Goal: Task Accomplishment & Management: Manage account settings

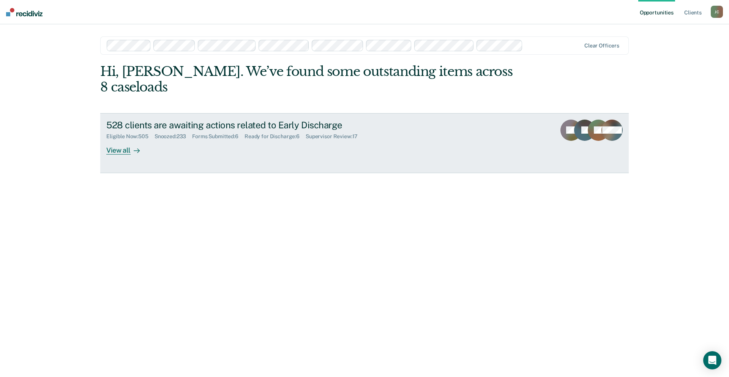
click at [289, 120] on div "528 clients are awaiting actions related to Early Discharge" at bounding box center [239, 125] width 267 height 11
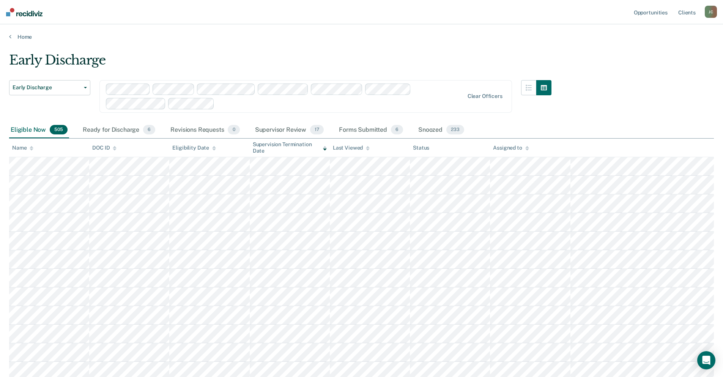
click at [32, 149] on icon at bounding box center [32, 149] width 4 height 2
click at [31, 150] on icon at bounding box center [32, 149] width 4 height 2
click at [305, 130] on div "Supervisor Review 17" at bounding box center [290, 130] width 72 height 17
click at [31, 148] on icon at bounding box center [32, 148] width 4 height 5
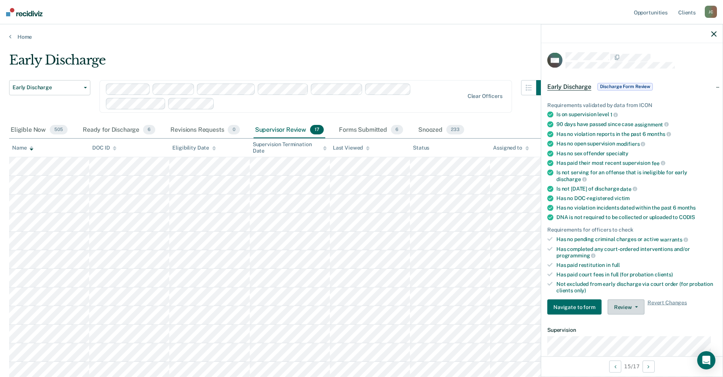
click at [623, 308] on button "Review" at bounding box center [626, 307] width 37 height 15
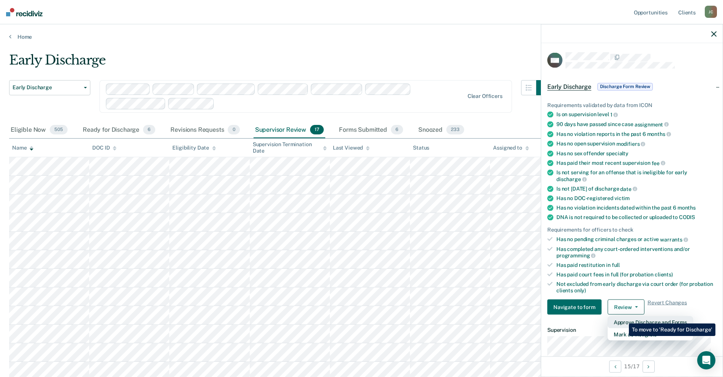
click at [623, 318] on button "Approve Discharge and Forms" at bounding box center [650, 322] width 85 height 12
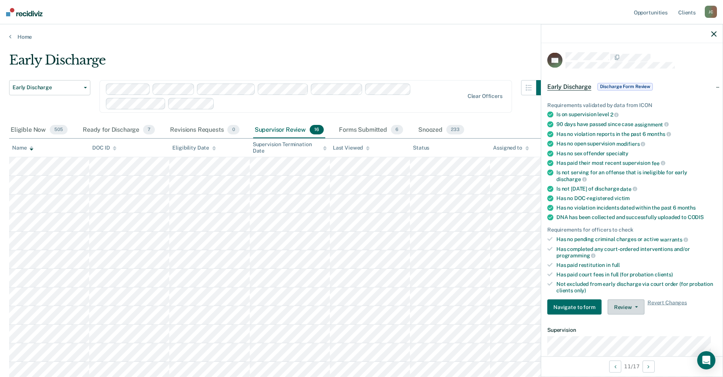
click at [631, 304] on button "Review" at bounding box center [626, 307] width 37 height 15
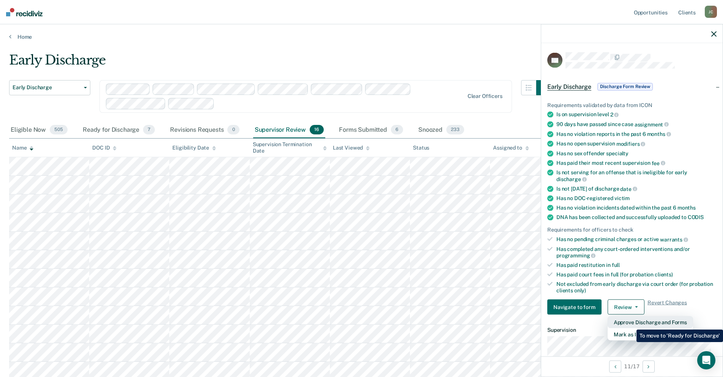
click at [631, 324] on button "Approve Discharge and Forms" at bounding box center [650, 322] width 85 height 12
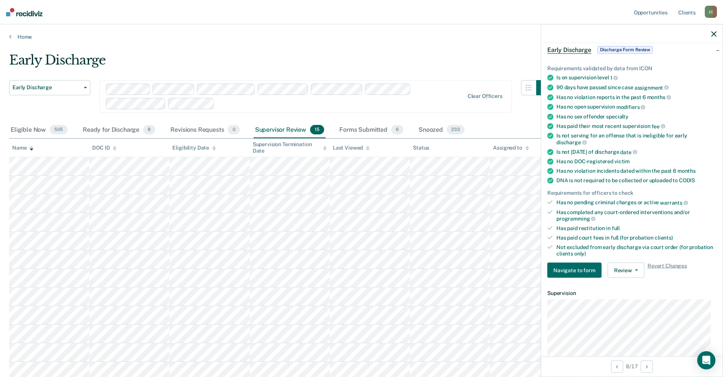
scroll to position [38, 0]
click at [628, 266] on button "Review" at bounding box center [626, 269] width 37 height 15
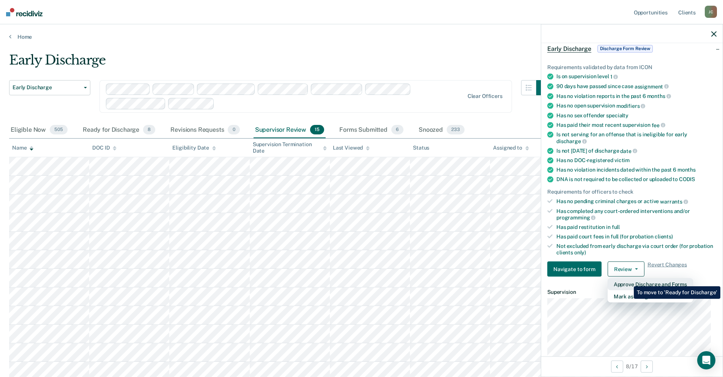
click at [628, 281] on button "Approve Discharge and Forms" at bounding box center [650, 284] width 85 height 12
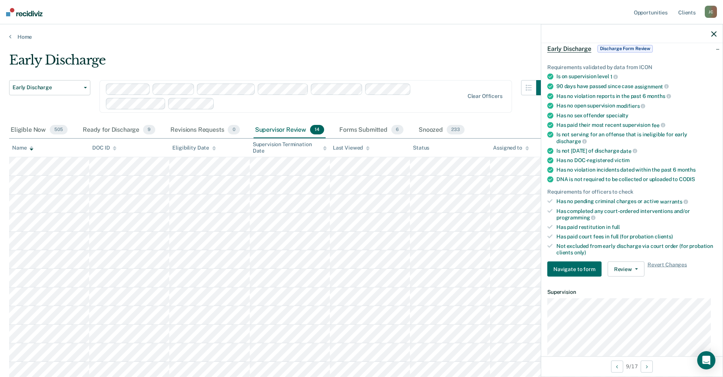
scroll to position [0, 0]
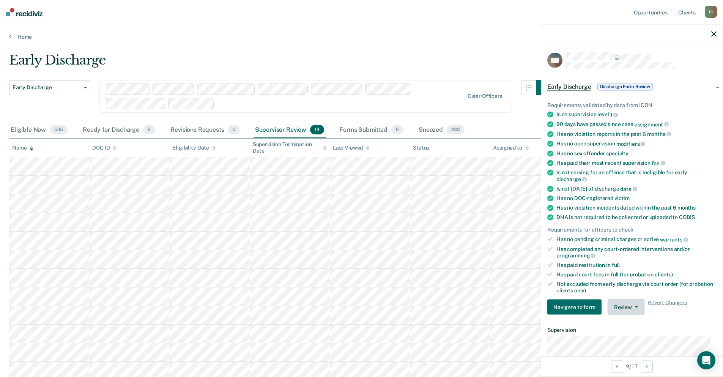
click at [622, 310] on button "Review" at bounding box center [626, 307] width 37 height 15
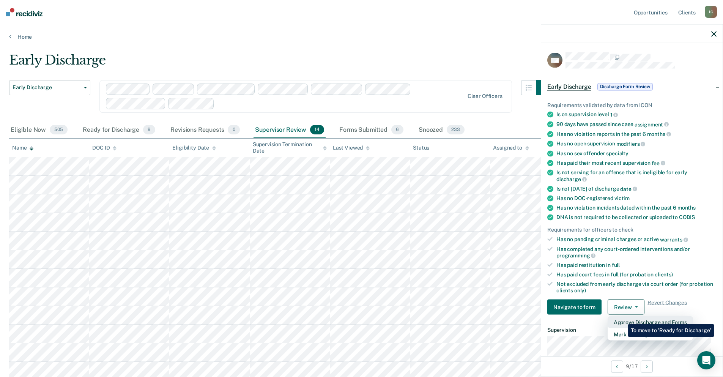
click at [622, 319] on button "Approve Discharge and Forms" at bounding box center [650, 322] width 85 height 12
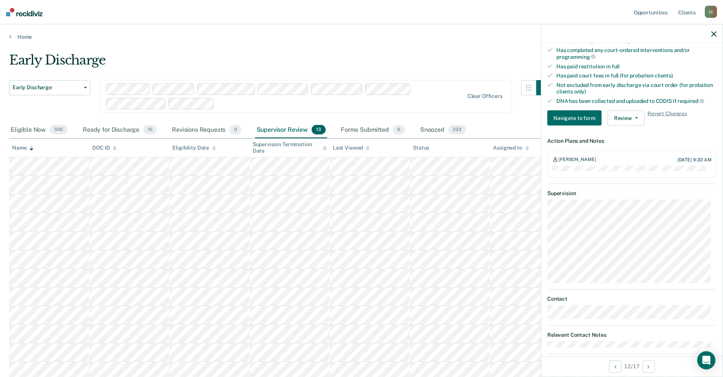
scroll to position [218, 0]
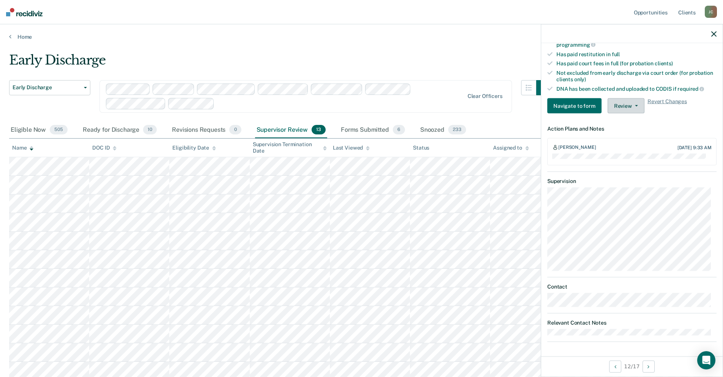
click at [621, 104] on button "Review" at bounding box center [626, 105] width 37 height 15
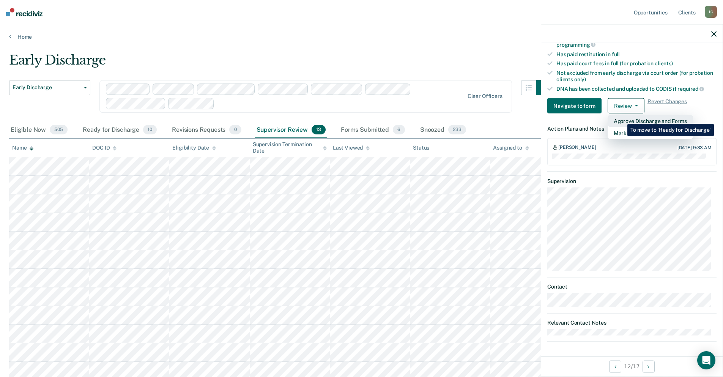
click at [622, 118] on button "Approve Discharge and Forms" at bounding box center [650, 121] width 85 height 12
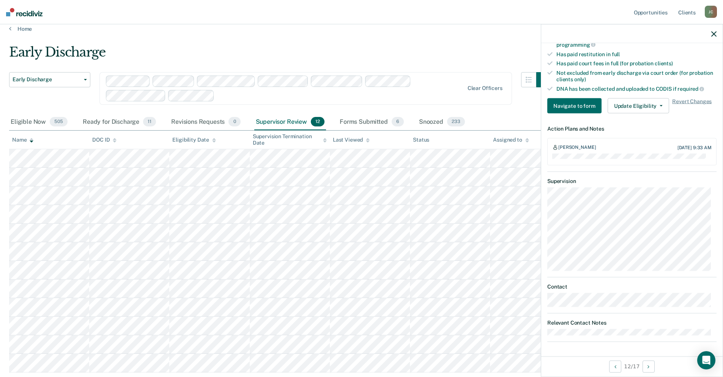
scroll to position [0, 0]
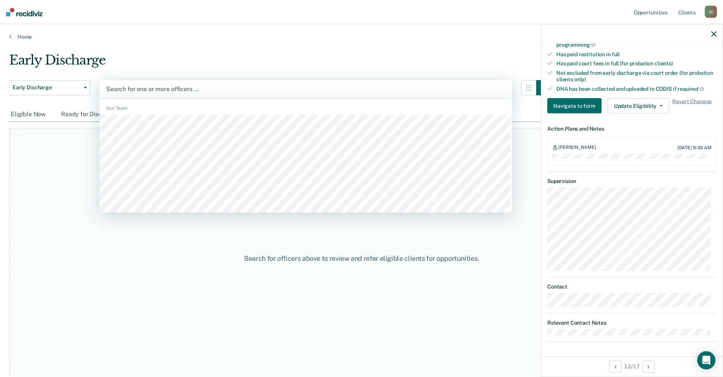
click at [207, 87] on div at bounding box center [305, 89] width 399 height 9
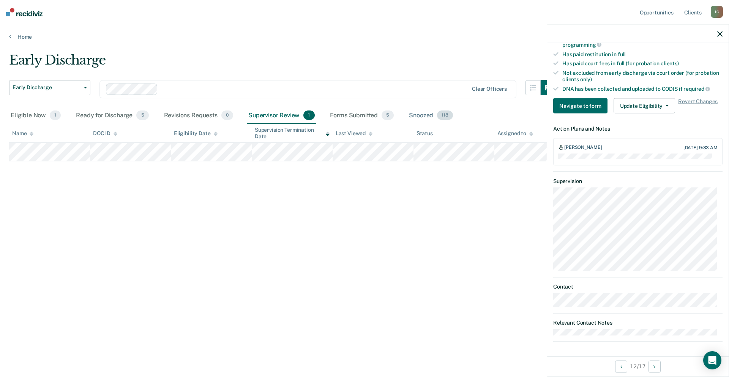
click at [423, 118] on div "Snoozed 118" at bounding box center [430, 115] width 47 height 17
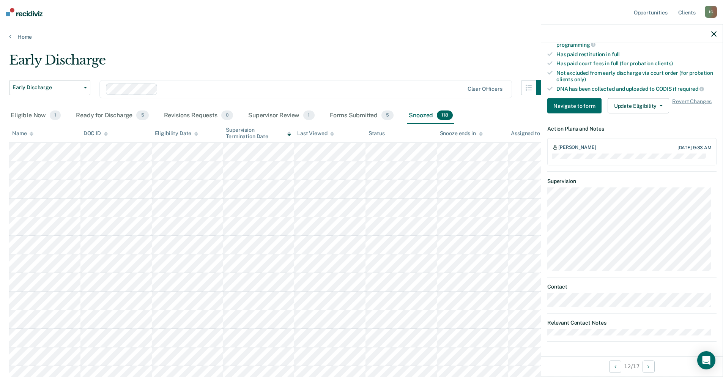
click at [31, 132] on icon at bounding box center [32, 133] width 4 height 5
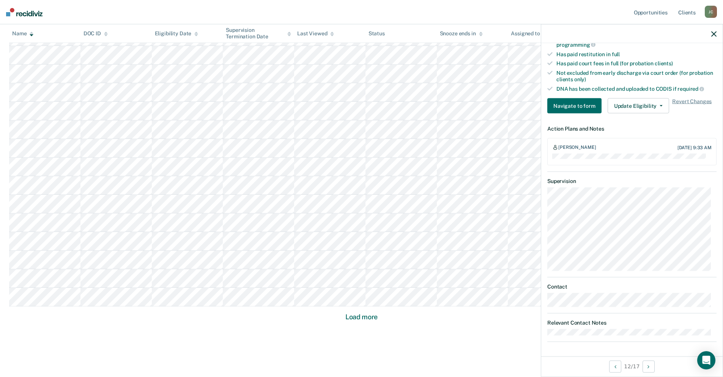
scroll to position [406, 0]
click at [355, 306] on button "Load more" at bounding box center [361, 305] width 37 height 9
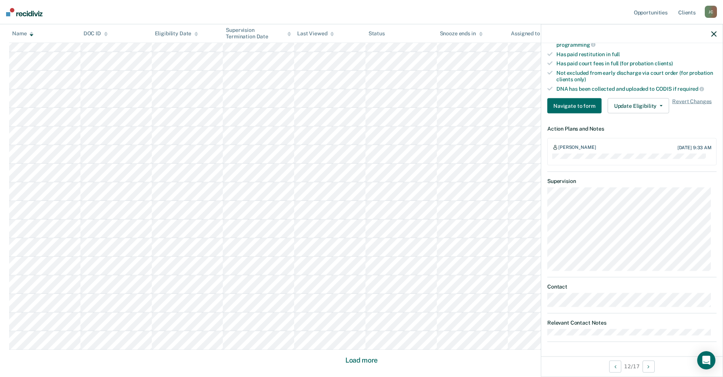
scroll to position [964, 0]
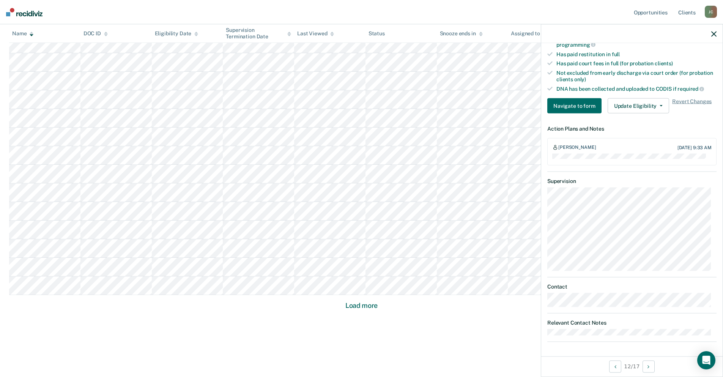
click at [357, 308] on button "Load more" at bounding box center [361, 305] width 37 height 9
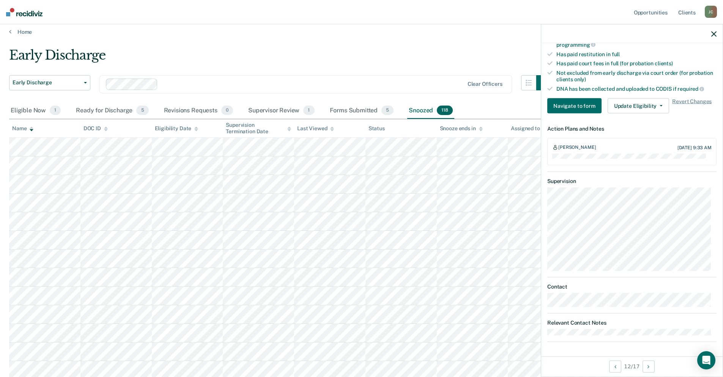
scroll to position [0, 0]
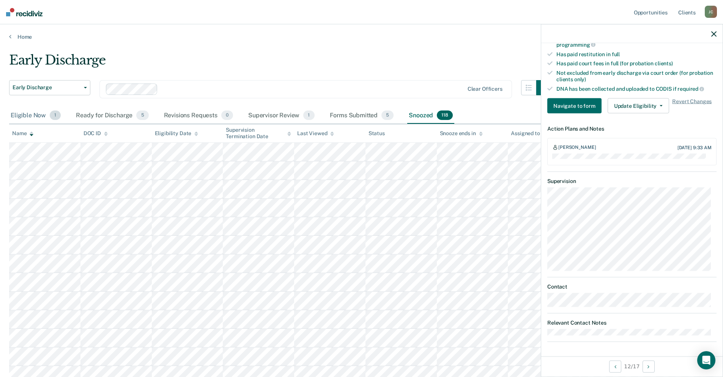
click at [39, 116] on div "Eligible Now 1" at bounding box center [35, 115] width 53 height 17
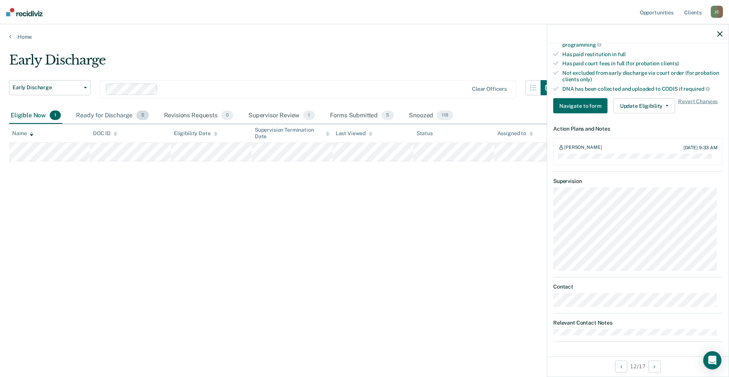
click at [99, 115] on div "Ready for Discharge 5" at bounding box center [112, 115] width 76 height 17
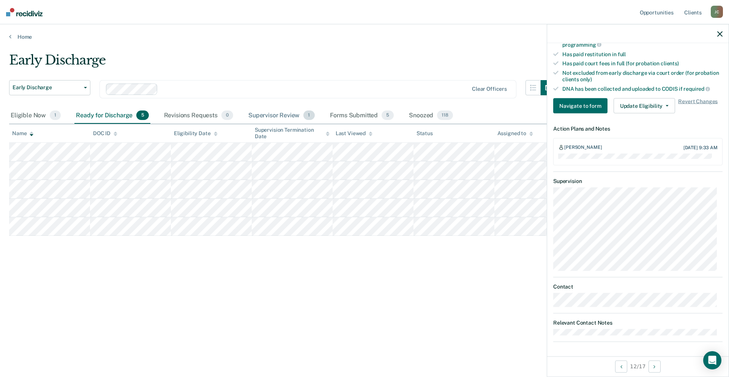
click at [268, 116] on div "Supervisor Review 1" at bounding box center [281, 115] width 69 height 17
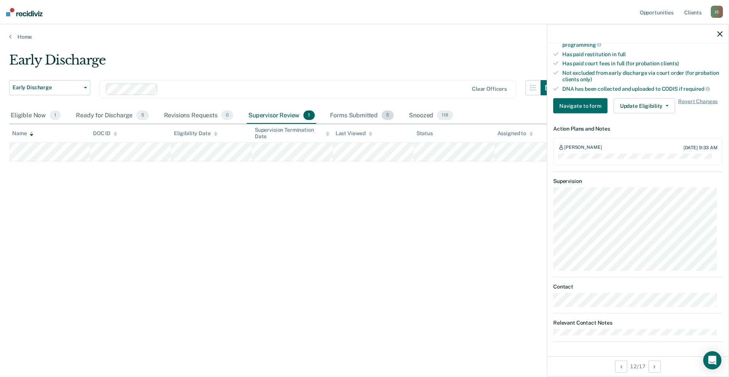
click at [357, 117] on div "Forms Submitted 5" at bounding box center [361, 115] width 67 height 17
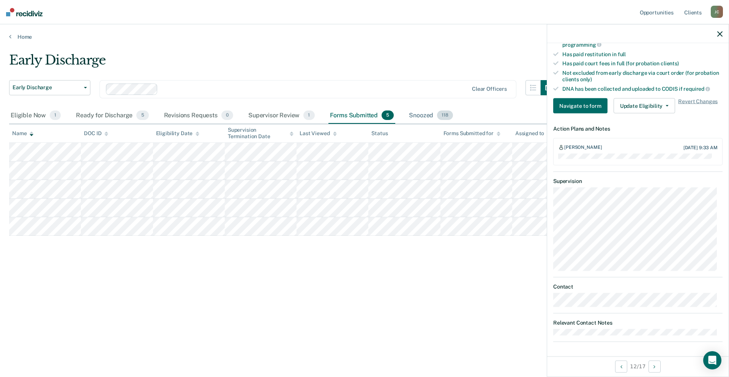
click at [416, 117] on div "Snoozed 118" at bounding box center [430, 115] width 47 height 17
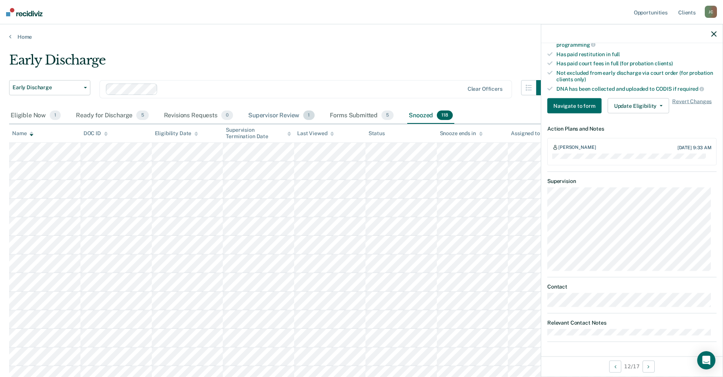
click at [270, 116] on div "Supervisor Review 1" at bounding box center [281, 115] width 69 height 17
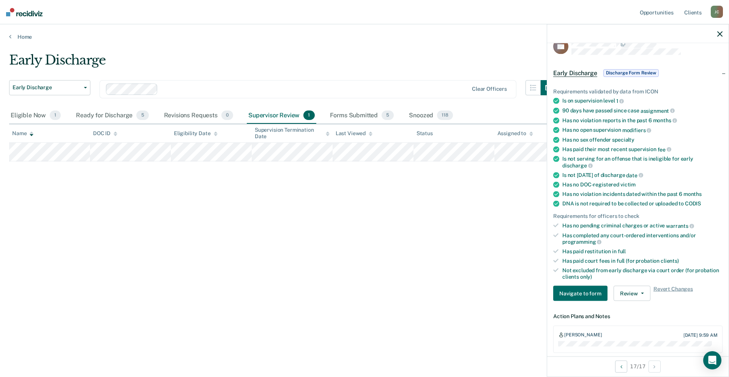
scroll to position [12, 0]
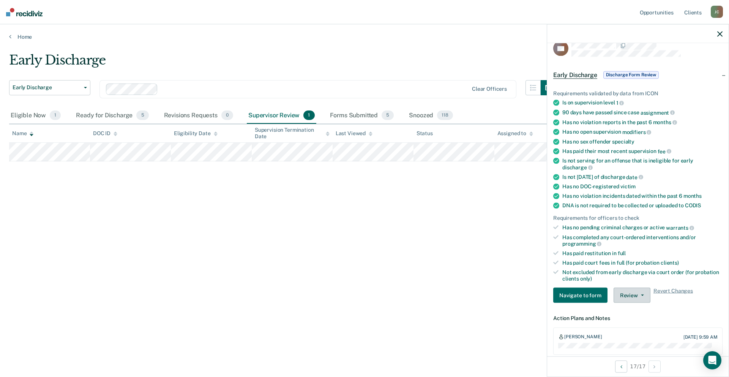
click at [638, 293] on button "Review" at bounding box center [632, 295] width 37 height 15
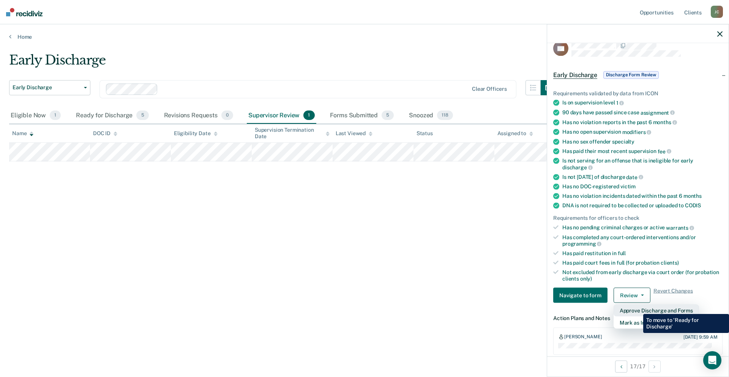
click at [637, 308] on button "Approve Discharge and Forms" at bounding box center [656, 310] width 85 height 12
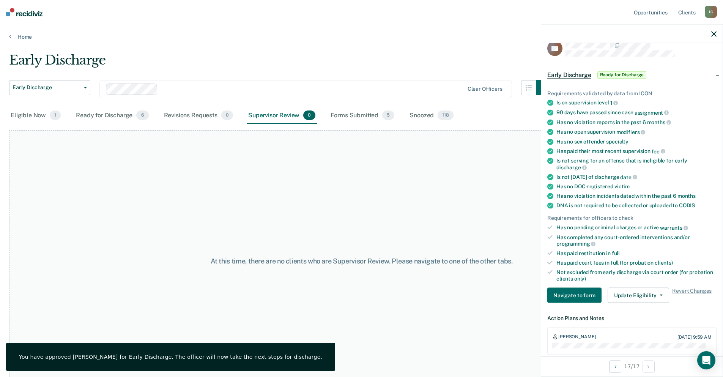
click at [718, 33] on div at bounding box center [631, 33] width 181 height 19
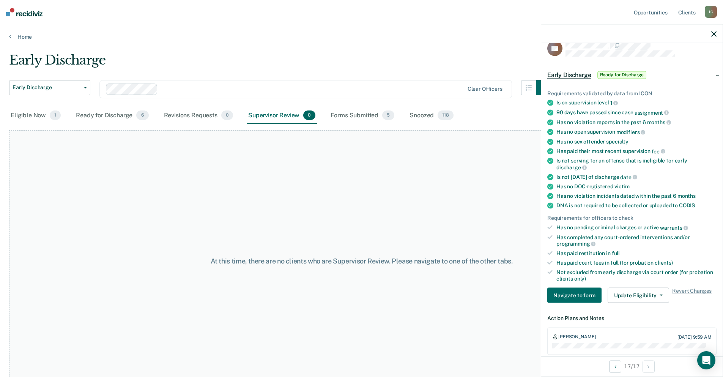
click at [718, 35] on div at bounding box center [631, 33] width 181 height 19
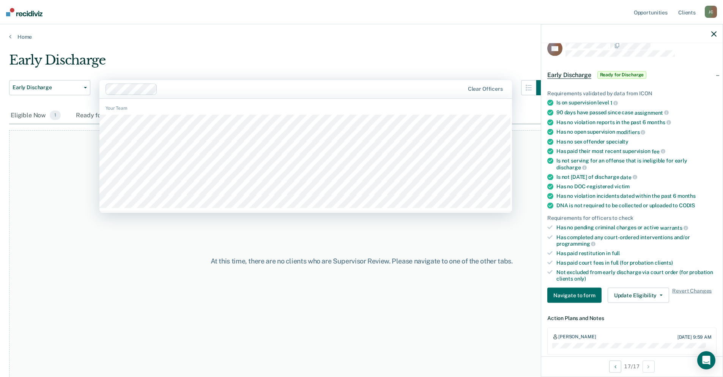
click at [226, 88] on div at bounding box center [313, 89] width 304 height 9
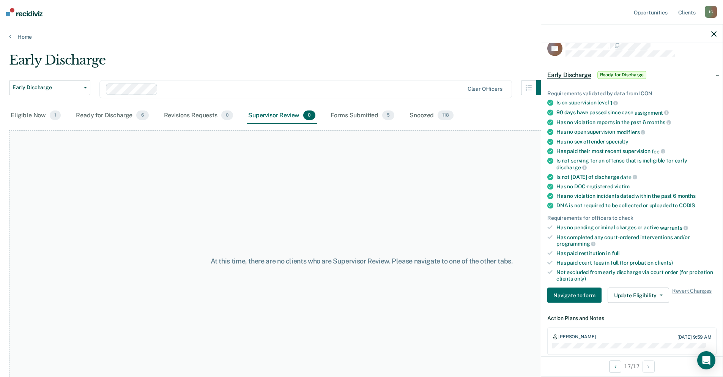
click at [284, 113] on div "Supervisor Review 0" at bounding box center [282, 115] width 70 height 17
click at [35, 113] on div "Eligible Now 1" at bounding box center [35, 115] width 53 height 17
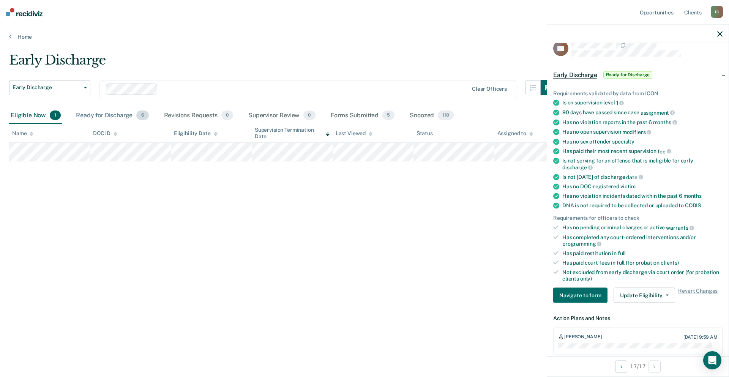
click at [90, 112] on div "Ready for Discharge 6" at bounding box center [112, 115] width 76 height 17
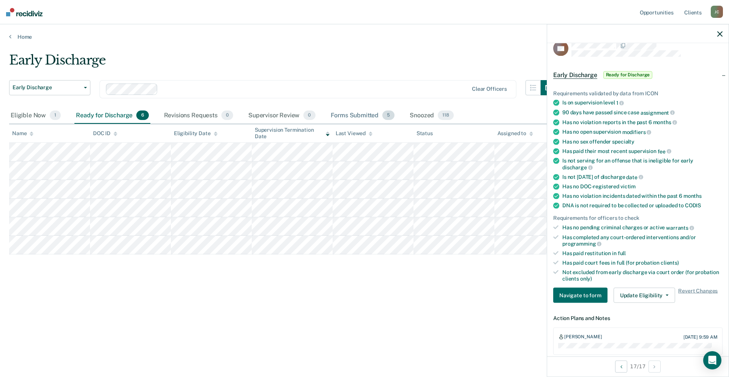
click at [344, 113] on div "Forms Submitted 5" at bounding box center [362, 115] width 67 height 17
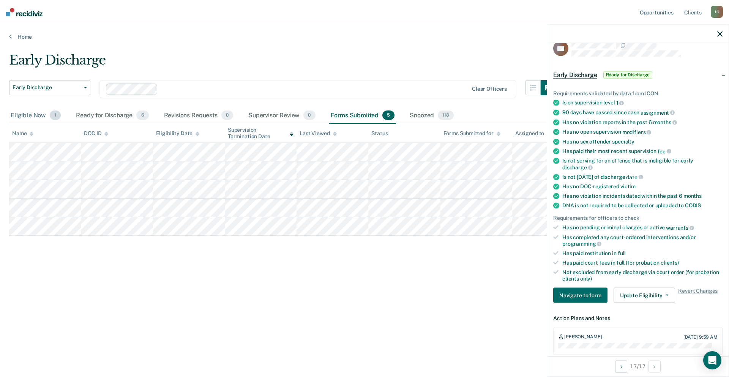
click at [31, 113] on div "Eligible Now 1" at bounding box center [35, 115] width 53 height 17
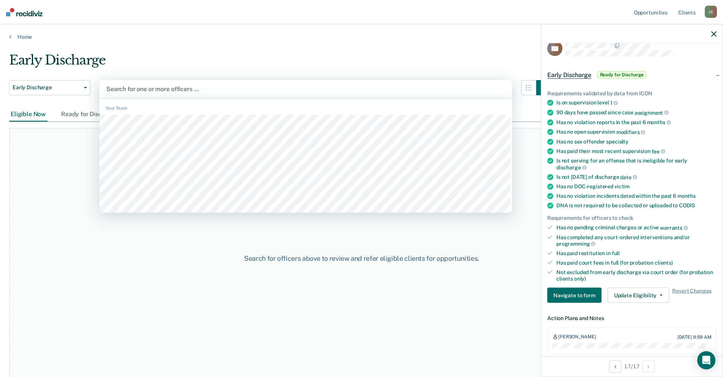
click at [148, 88] on div at bounding box center [305, 89] width 399 height 9
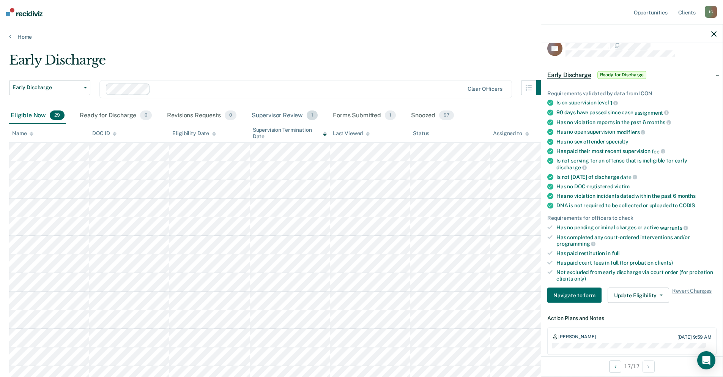
click at [265, 115] on div "Supervisor Review 1" at bounding box center [284, 115] width 69 height 17
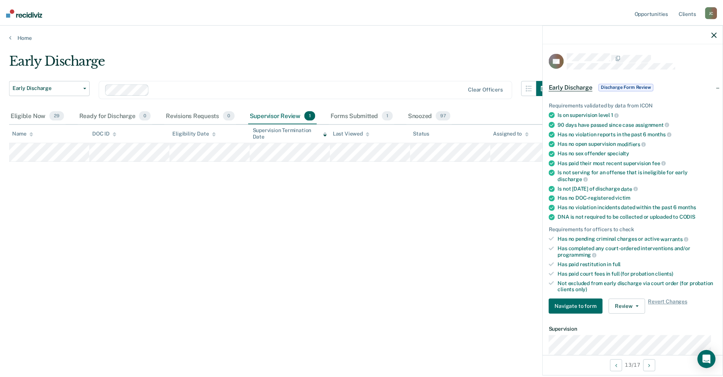
scroll to position [76, 0]
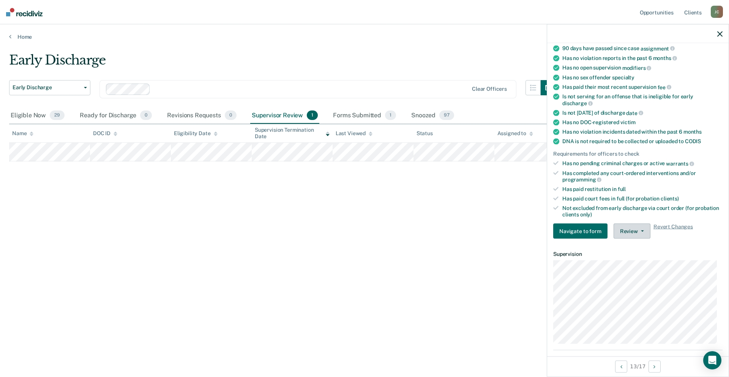
click at [631, 231] on button "Review" at bounding box center [632, 231] width 37 height 15
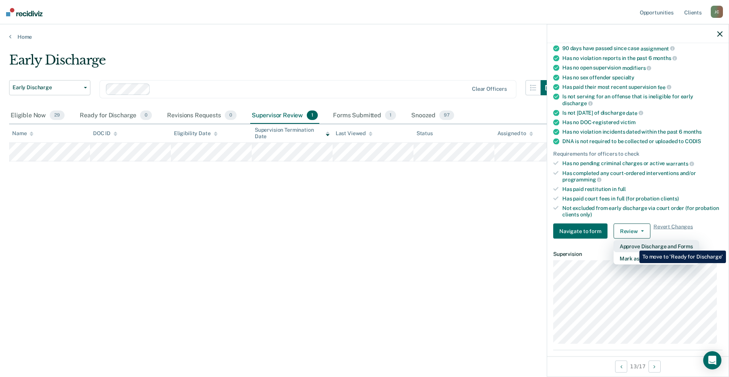
click at [634, 245] on button "Approve Discharge and Forms" at bounding box center [656, 246] width 85 height 12
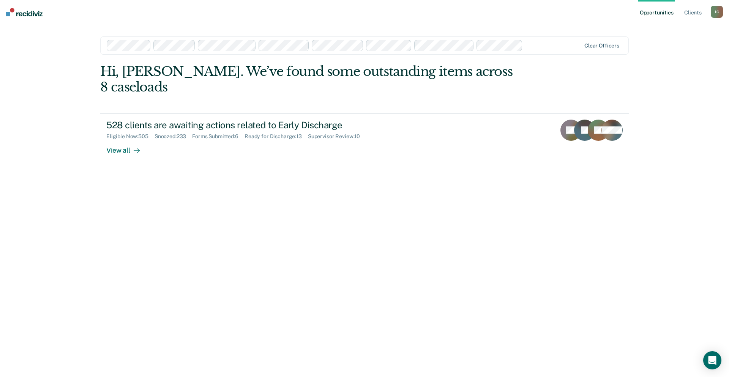
click at [616, 42] on div "Clear officers" at bounding box center [364, 45] width 528 height 18
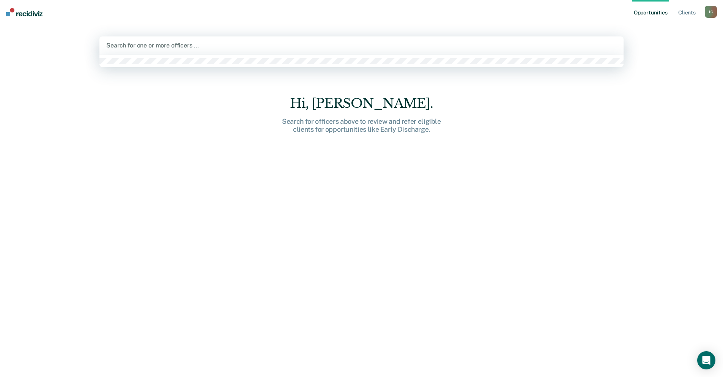
click at [166, 47] on div at bounding box center [361, 45] width 511 height 9
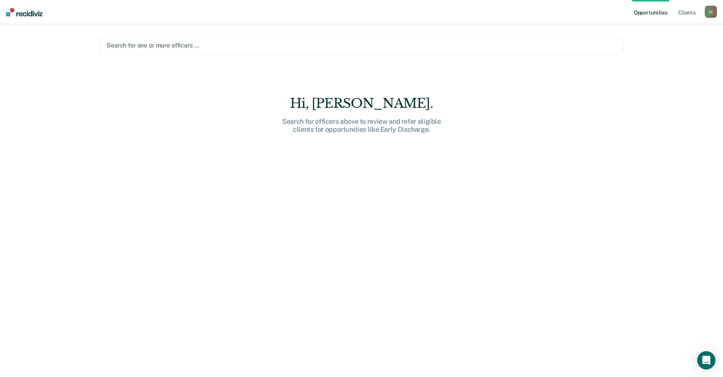
click at [165, 44] on div at bounding box center [362, 45] width 510 height 9
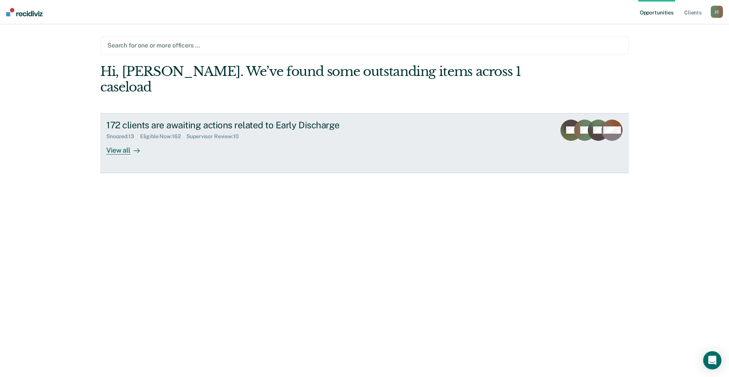
click at [119, 130] on div "Snoozed : 13 Eligible Now : 162 Supervisor Review : 10" at bounding box center [239, 134] width 267 height 9
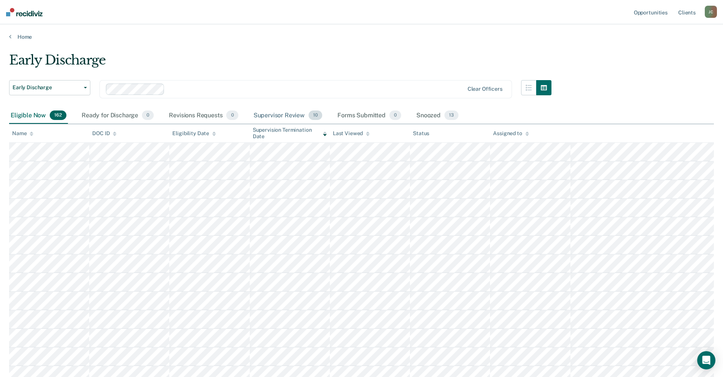
click at [264, 116] on div "Supervisor Review 10" at bounding box center [288, 115] width 72 height 17
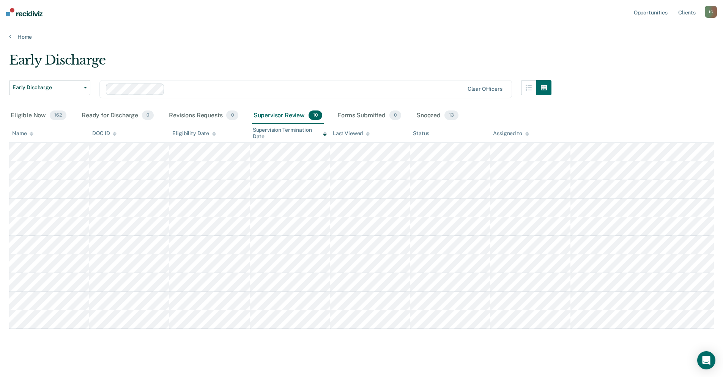
click at [282, 115] on div "Supervisor Review 10" at bounding box center [288, 115] width 72 height 17
click at [19, 113] on div "Eligible Now 162" at bounding box center [38, 115] width 59 height 17
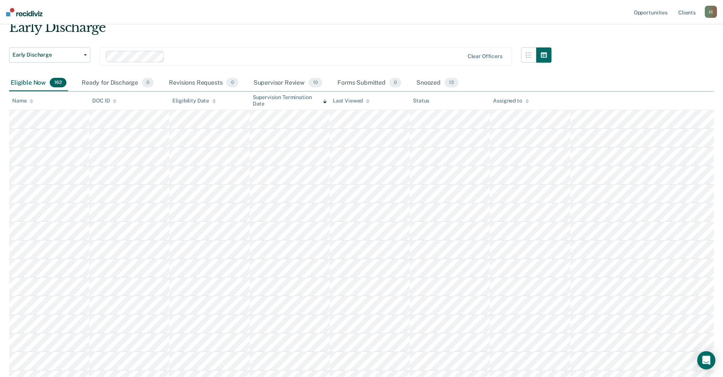
scroll to position [26, 0]
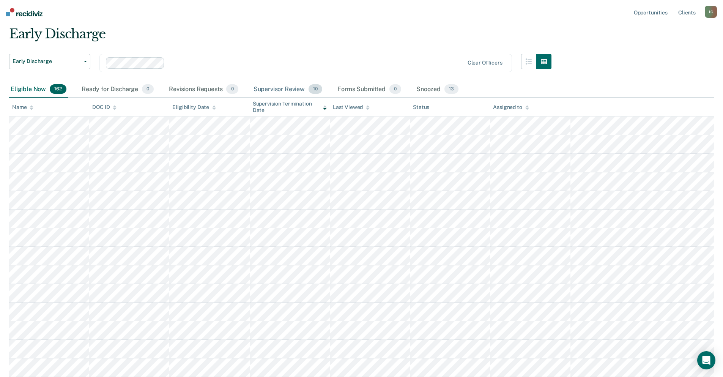
click at [288, 89] on div "Supervisor Review 10" at bounding box center [288, 89] width 72 height 17
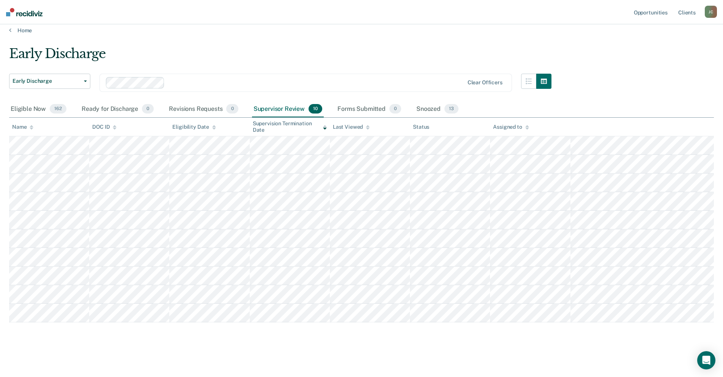
scroll to position [6, 0]
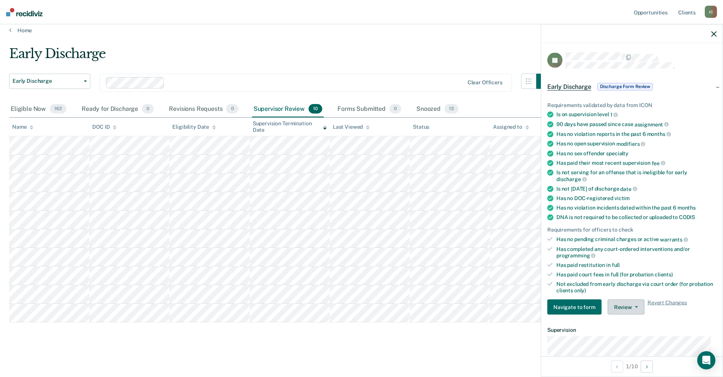
click at [635, 310] on button "Review" at bounding box center [626, 307] width 37 height 15
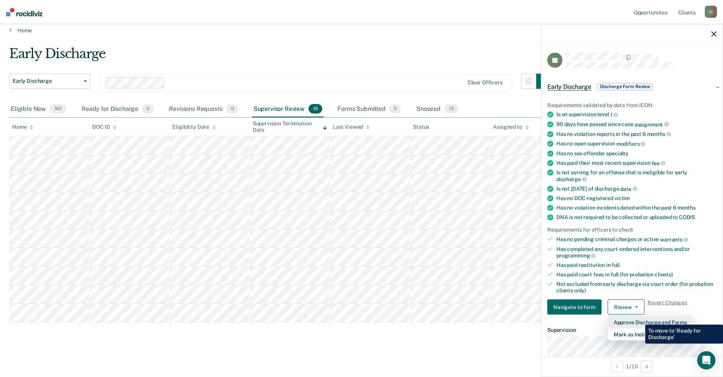
click at [640, 319] on button "Approve Discharge and Forms" at bounding box center [650, 322] width 85 height 12
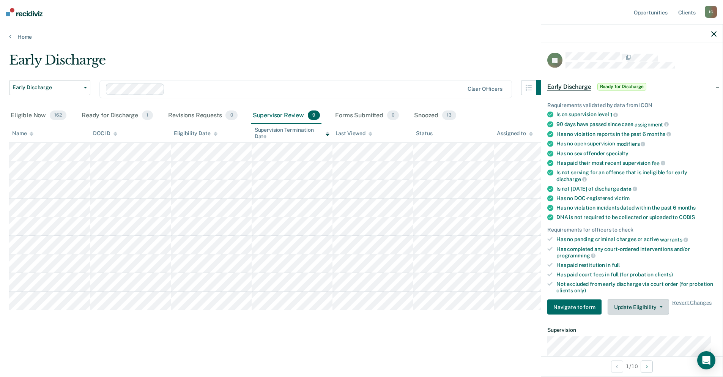
scroll to position [0, 0]
click at [635, 305] on button "Review" at bounding box center [632, 307] width 37 height 15
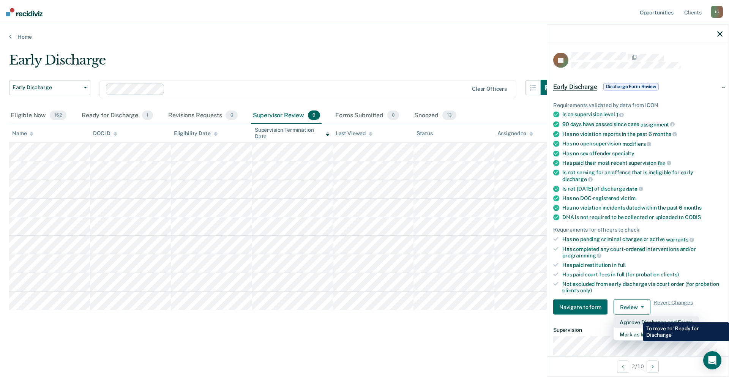
click at [637, 317] on button "Approve Discharge and Forms" at bounding box center [656, 322] width 85 height 12
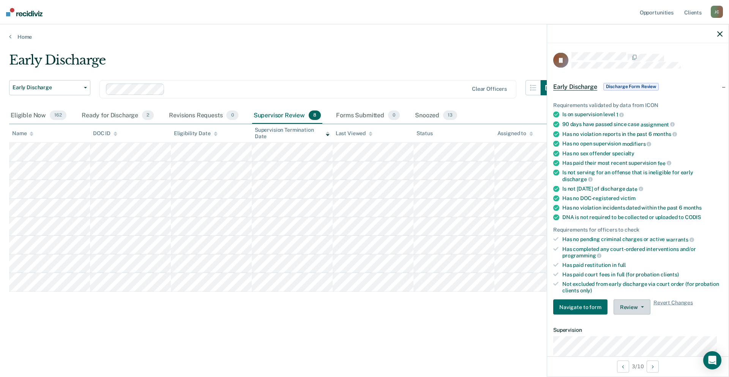
click at [634, 308] on button "Review" at bounding box center [632, 307] width 37 height 15
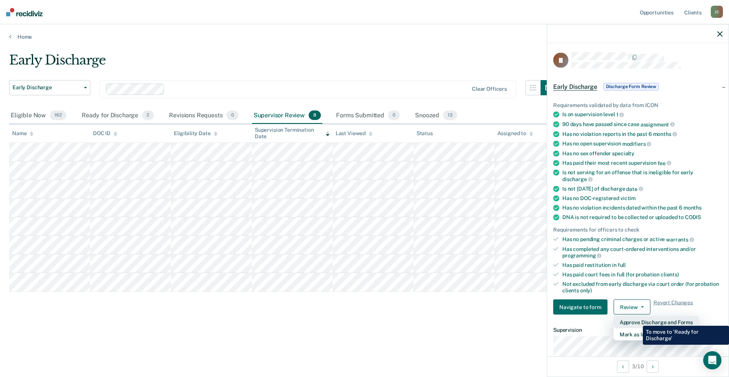
click at [637, 320] on button "Approve Discharge and Forms" at bounding box center [656, 322] width 85 height 12
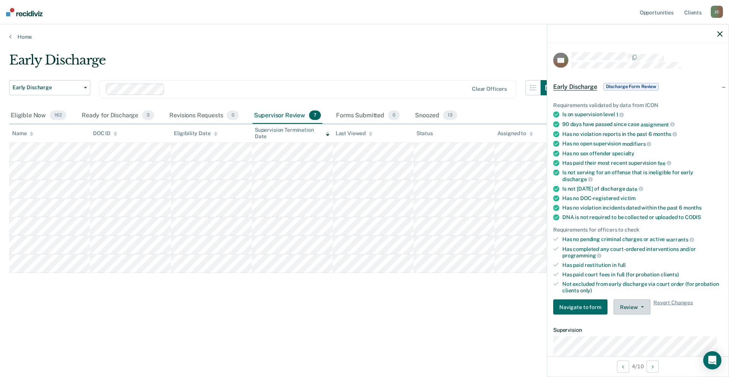
click at [630, 305] on button "Review" at bounding box center [632, 307] width 37 height 15
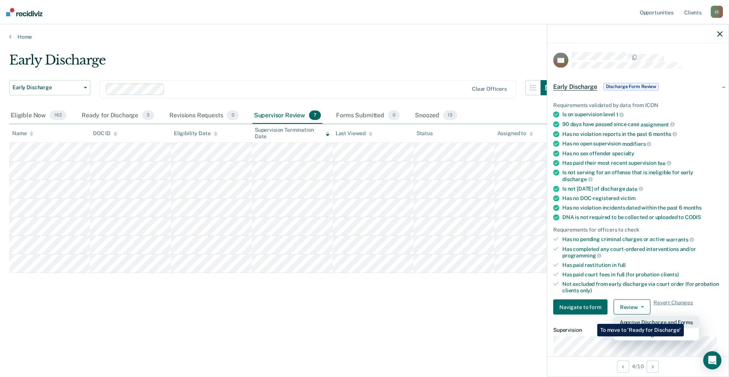
click at [684, 318] on button "Approve Discharge and Forms" at bounding box center [656, 322] width 85 height 12
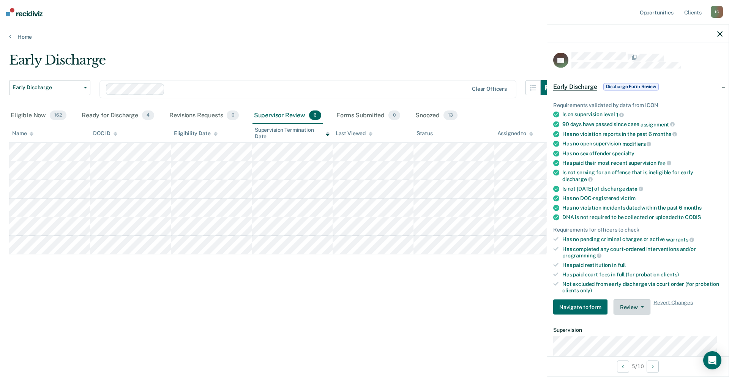
drag, startPoint x: 642, startPoint y: 307, endPoint x: 643, endPoint y: 316, distance: 8.4
click at [642, 307] on button "Review" at bounding box center [632, 307] width 37 height 15
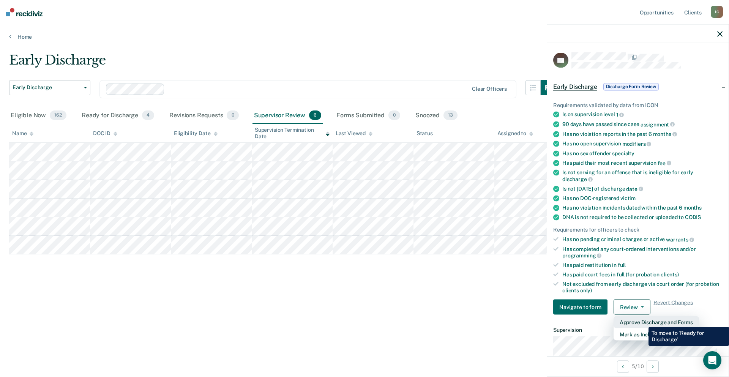
click at [643, 321] on button "Approve Discharge and Forms" at bounding box center [656, 322] width 85 height 12
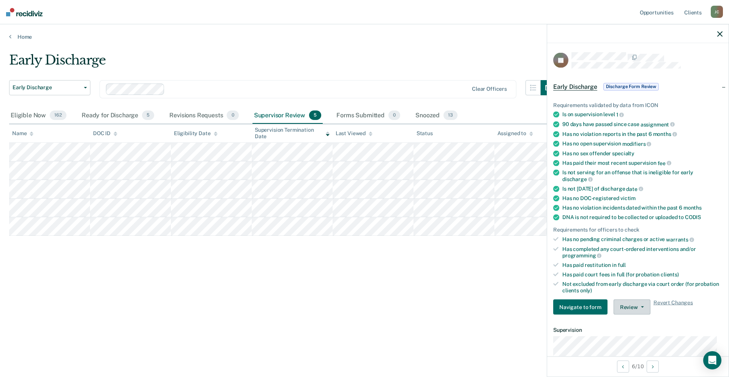
click at [635, 306] on button "Review" at bounding box center [632, 307] width 37 height 15
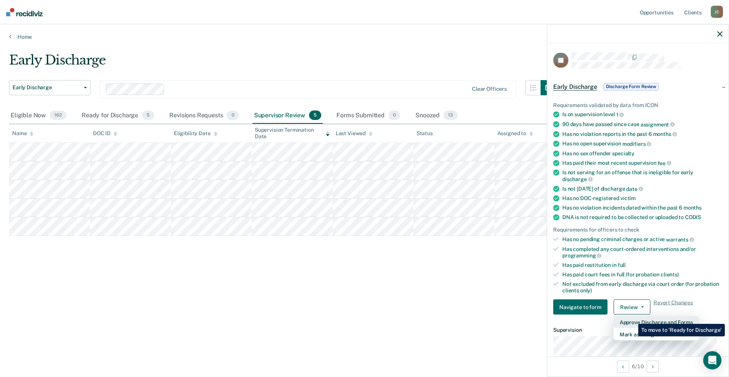
click at [633, 318] on button "Approve Discharge and Forms" at bounding box center [656, 322] width 85 height 12
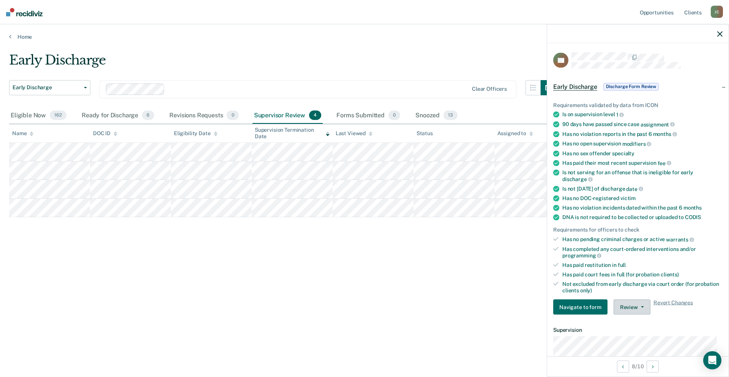
click at [644, 304] on button "Review" at bounding box center [632, 307] width 37 height 15
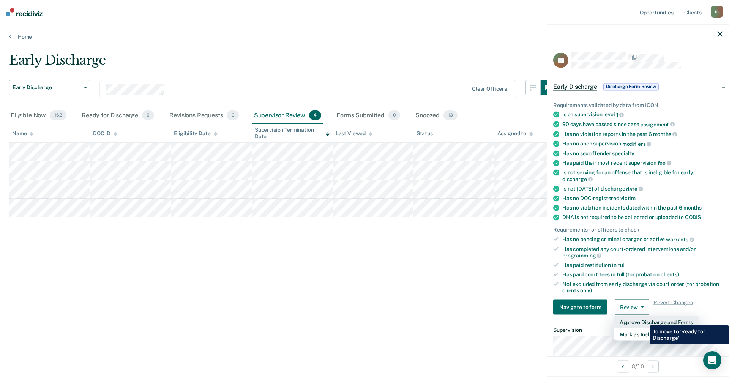
click at [644, 320] on button "Approve Discharge and Forms" at bounding box center [656, 322] width 85 height 12
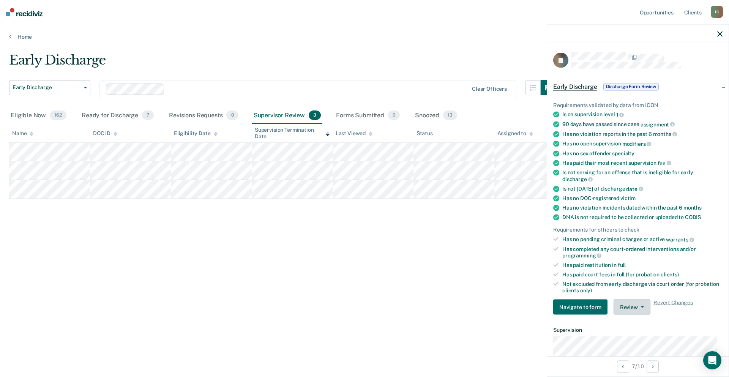
click at [631, 308] on button "Review" at bounding box center [632, 307] width 37 height 15
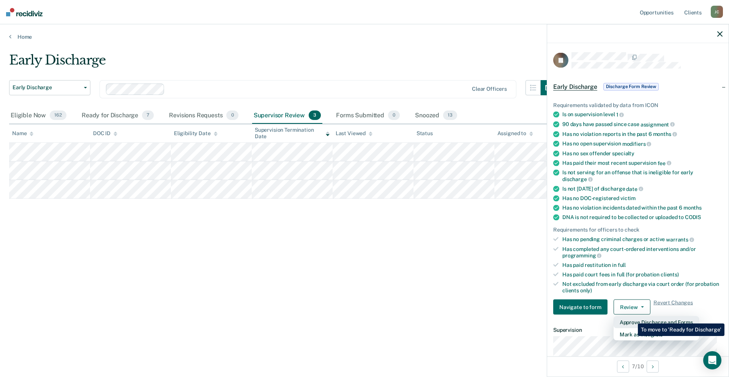
click at [632, 318] on button "Approve Discharge and Forms" at bounding box center [656, 322] width 85 height 12
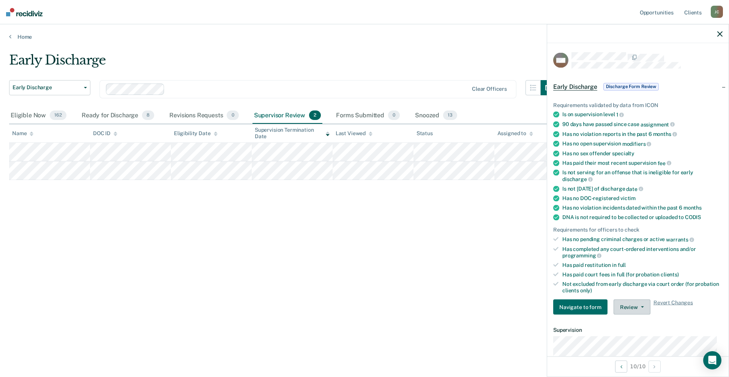
click at [633, 304] on button "Review" at bounding box center [632, 307] width 37 height 15
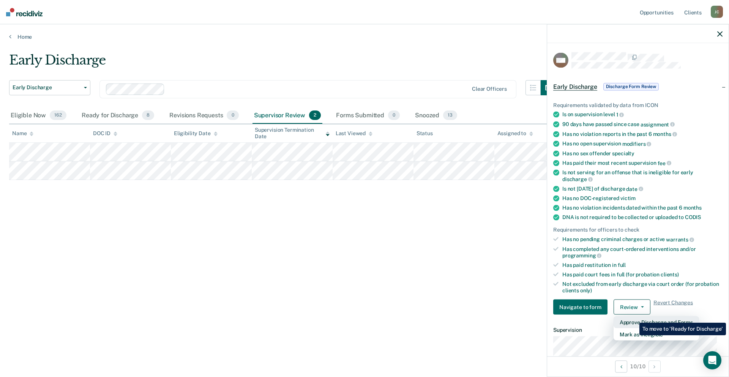
click at [634, 318] on button "Approve Discharge and Forms" at bounding box center [656, 322] width 85 height 12
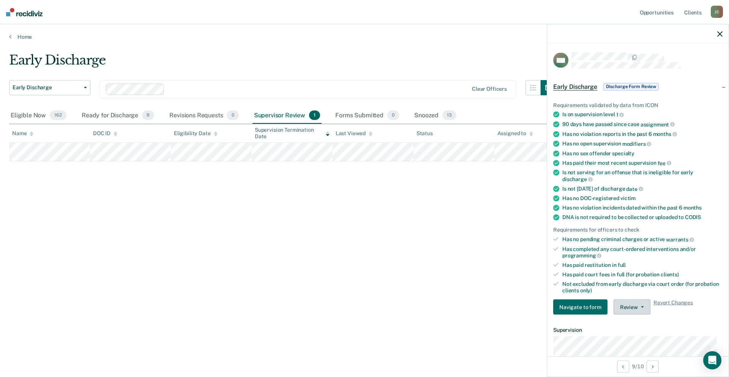
click at [644, 308] on button "Review" at bounding box center [632, 307] width 37 height 15
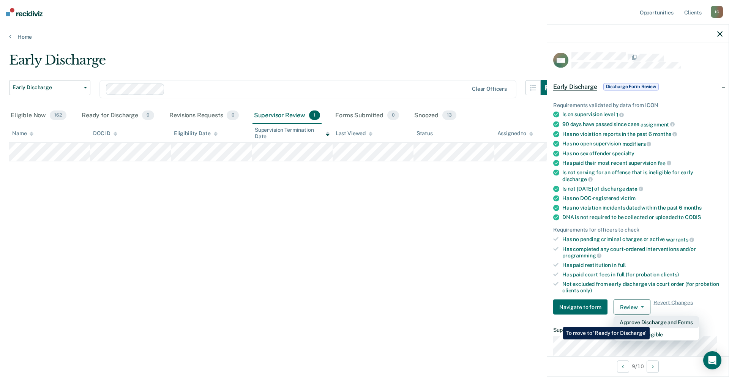
click at [650, 321] on button "Approve Discharge and Forms" at bounding box center [656, 322] width 85 height 12
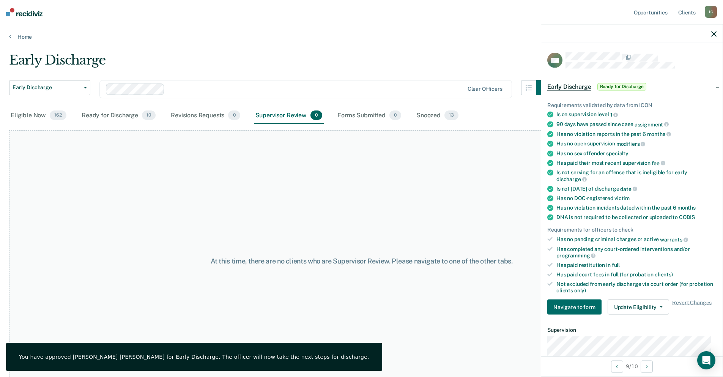
click at [715, 38] on div at bounding box center [631, 33] width 181 height 19
click at [713, 33] on icon "button" at bounding box center [713, 33] width 5 height 5
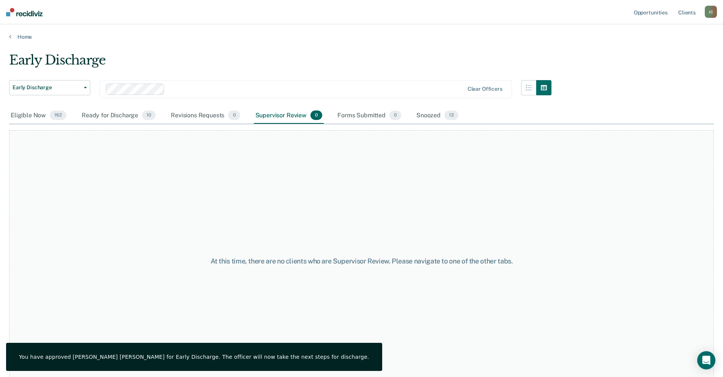
click at [256, 87] on div at bounding box center [316, 89] width 296 height 9
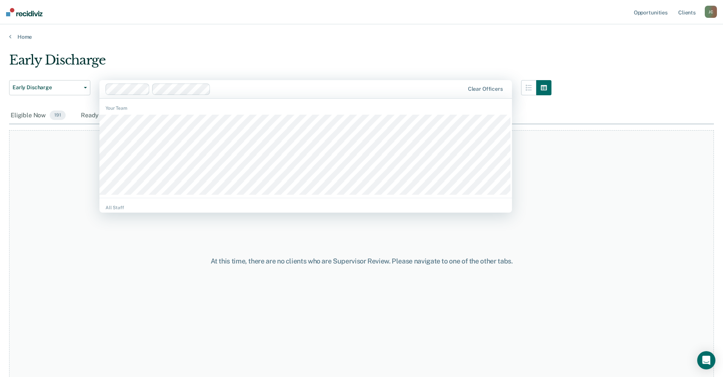
click at [230, 90] on div at bounding box center [339, 89] width 250 height 9
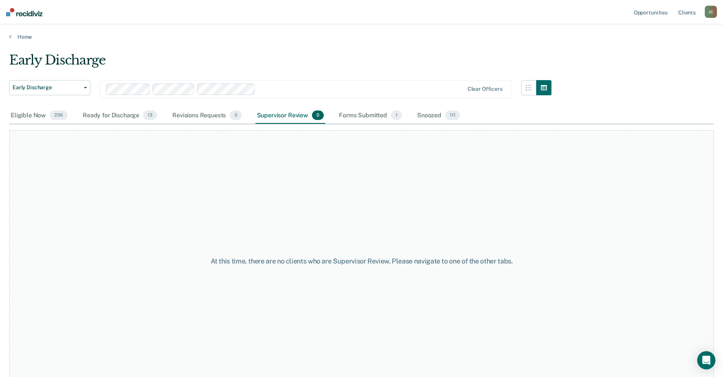
click at [271, 88] on div at bounding box center [361, 89] width 205 height 9
click at [336, 92] on div at bounding box center [388, 89] width 152 height 9
click at [384, 90] on div at bounding box center [415, 89] width 98 height 9
click at [435, 85] on div at bounding box center [439, 89] width 50 height 9
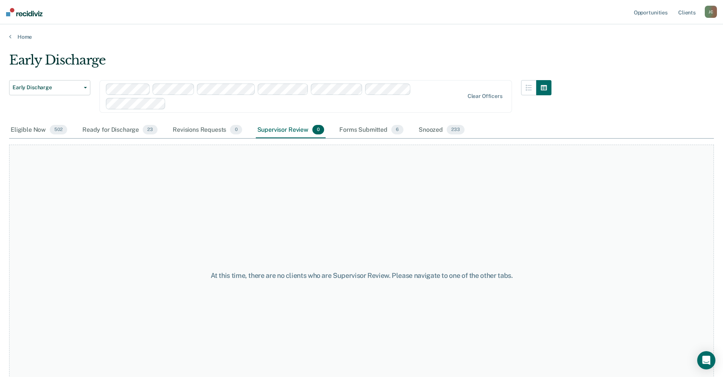
click at [424, 100] on div at bounding box center [316, 103] width 295 height 9
